Goal: Transaction & Acquisition: Purchase product/service

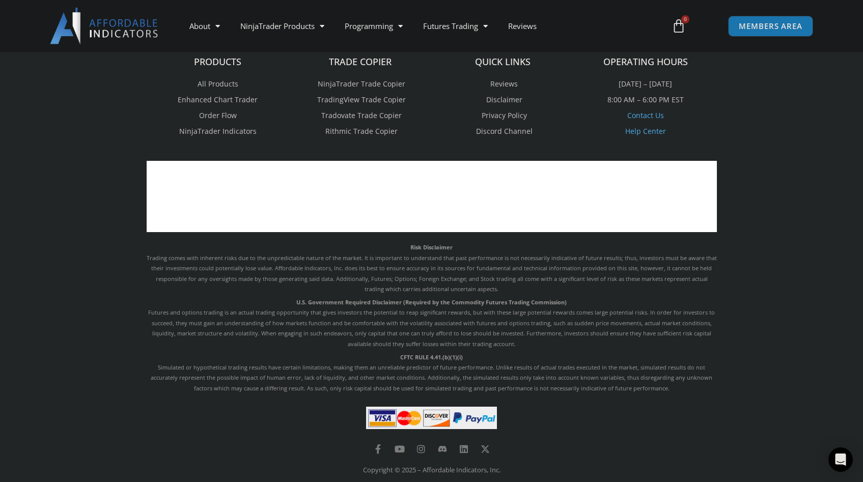
scroll to position [2943, 0]
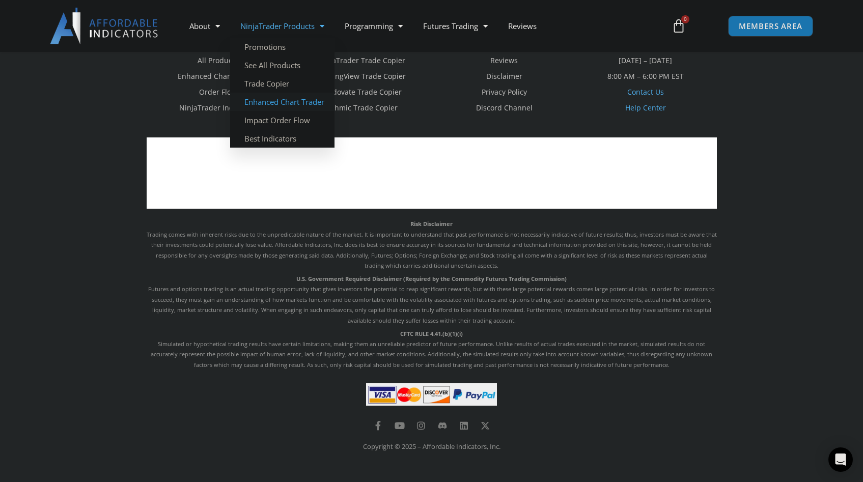
click at [287, 100] on link "Enhanced Chart Trader" at bounding box center [282, 102] width 104 height 18
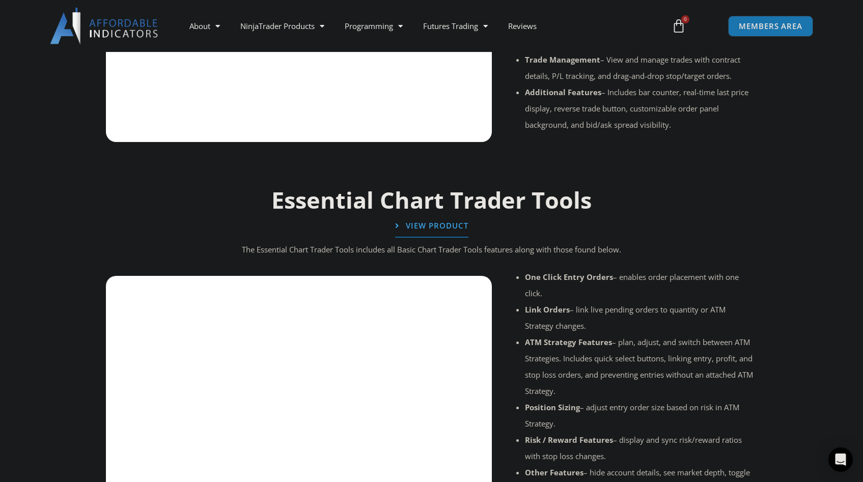
scroll to position [992, 0]
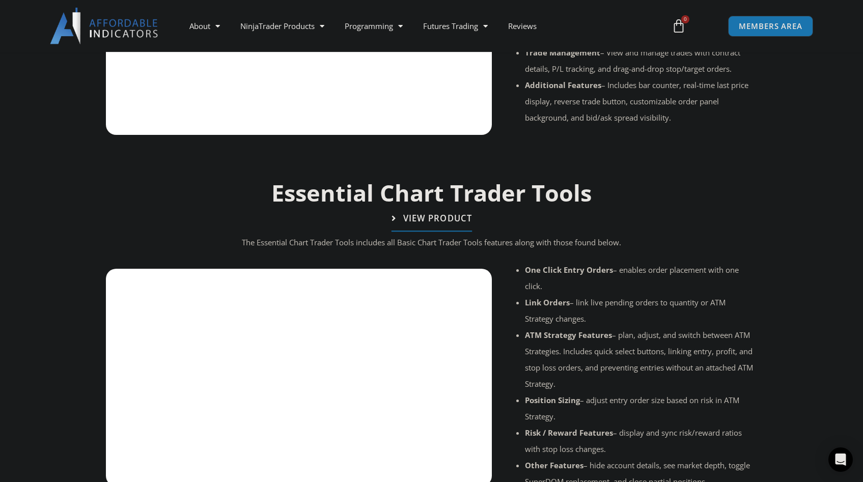
click at [417, 214] on span "View Product" at bounding box center [437, 218] width 69 height 9
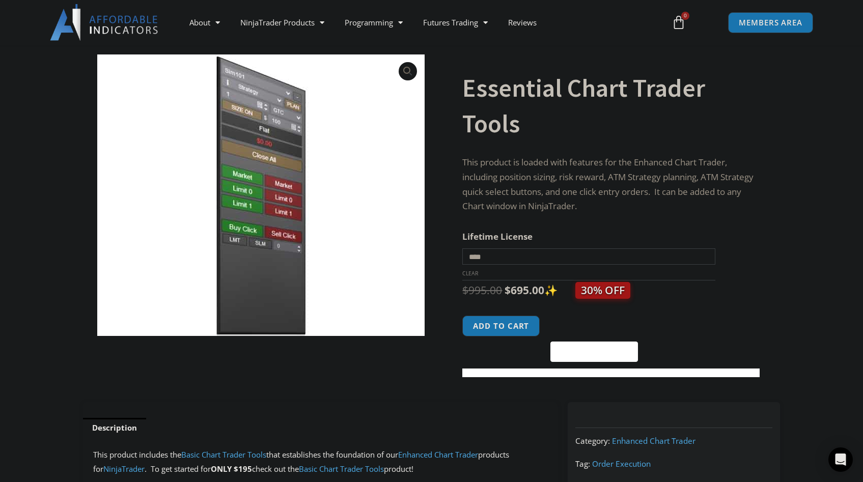
scroll to position [55, 0]
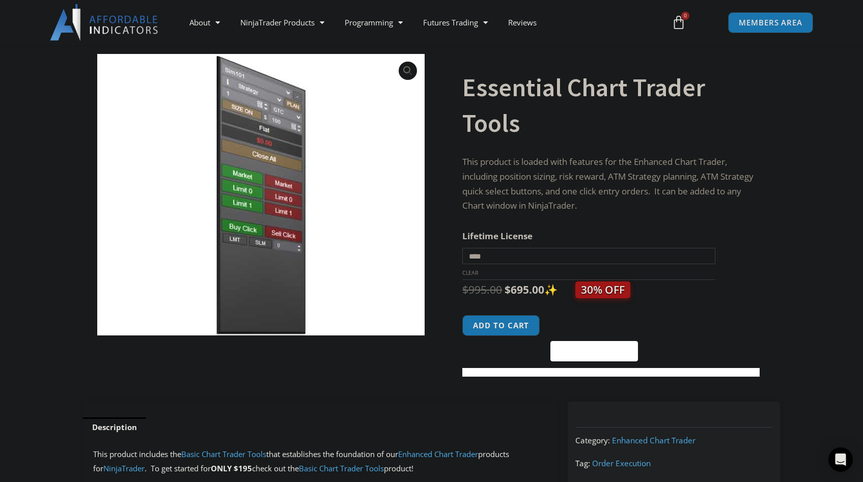
click at [697, 332] on div "Essential Chart Trader Tools quantity Add to cart @import url(//[DOMAIN_NAME][U…" at bounding box center [611, 338] width 297 height 47
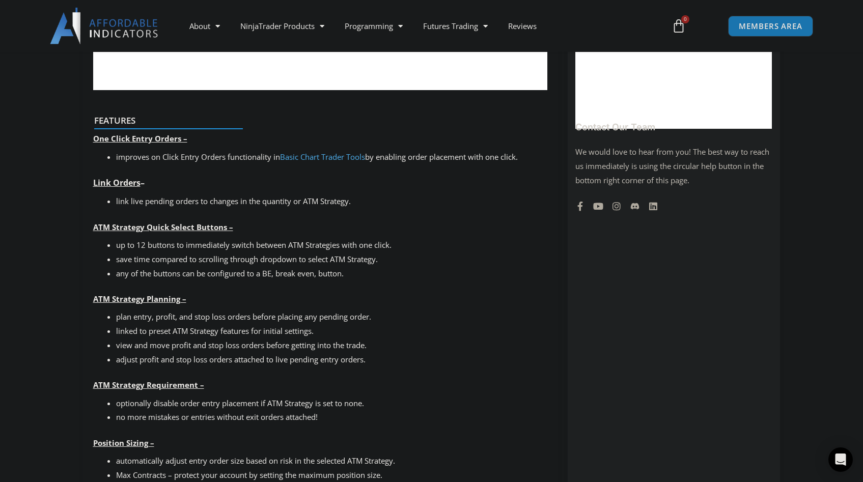
scroll to position [737, 0]
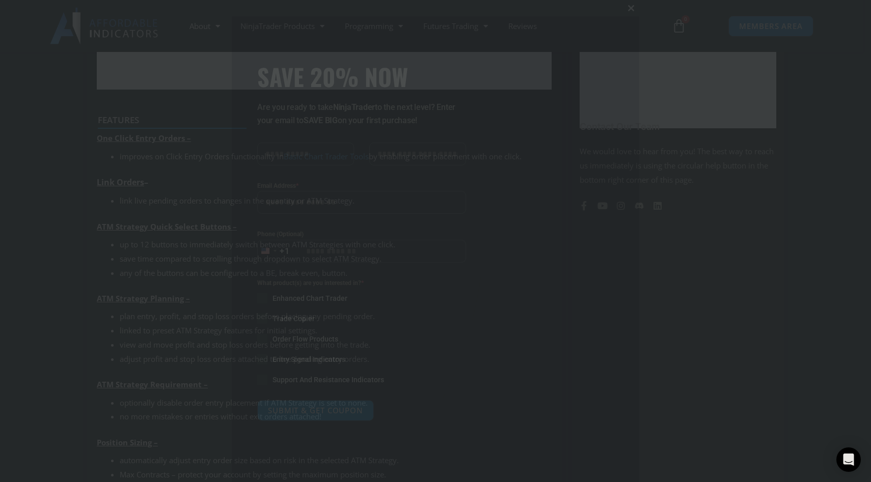
click at [630, 5] on span "SAVE 20% NOW popup" at bounding box center [631, 8] width 16 height 6
